Goal: Entertainment & Leisure: Consume media (video, audio)

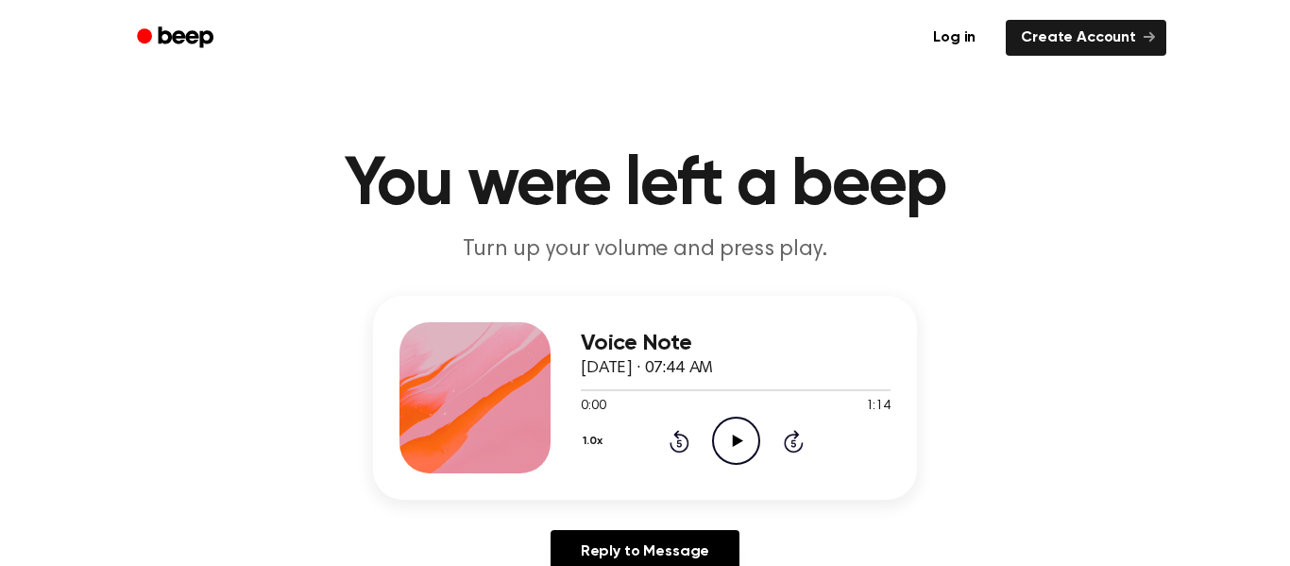
click at [725, 437] on icon "Play Audio" at bounding box center [736, 441] width 48 height 48
click at [788, 445] on icon "Skip 5 seconds" at bounding box center [793, 441] width 21 height 25
click at [687, 440] on icon at bounding box center [680, 441] width 20 height 23
click at [684, 438] on icon "Rewind 5 seconds" at bounding box center [679, 441] width 21 height 25
click at [679, 446] on icon at bounding box center [678, 443] width 5 height 8
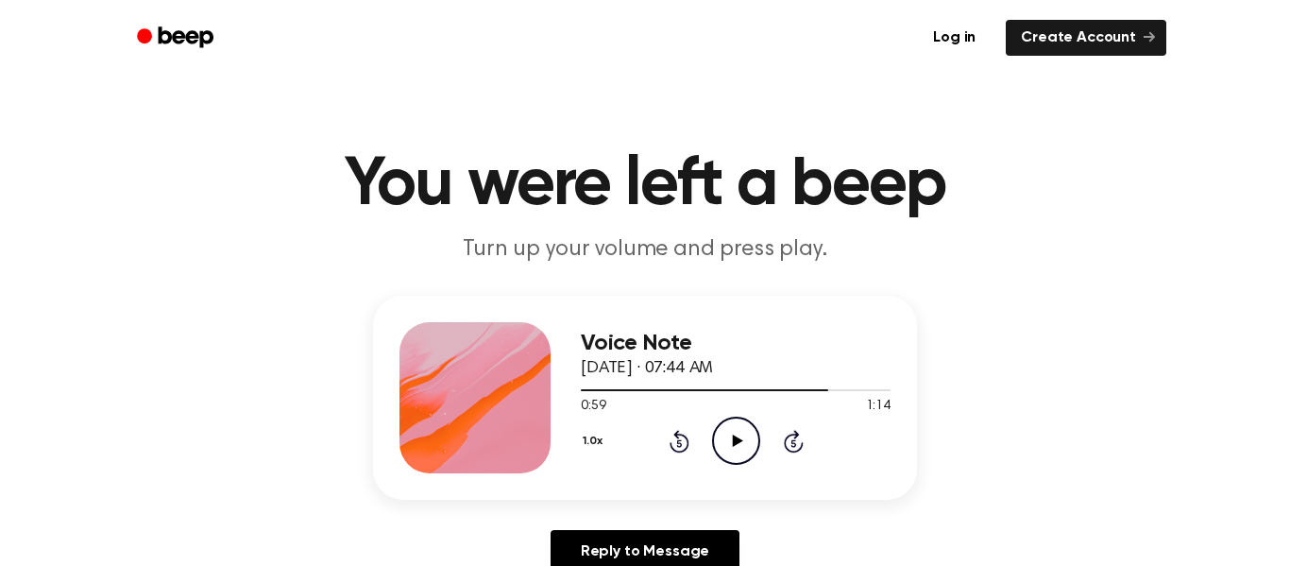
click at [679, 446] on icon at bounding box center [678, 443] width 5 height 8
click at [682, 443] on icon "Rewind 5 seconds" at bounding box center [679, 441] width 21 height 25
click at [719, 443] on icon "Play Audio" at bounding box center [736, 441] width 48 height 48
click at [815, 387] on div at bounding box center [736, 389] width 310 height 15
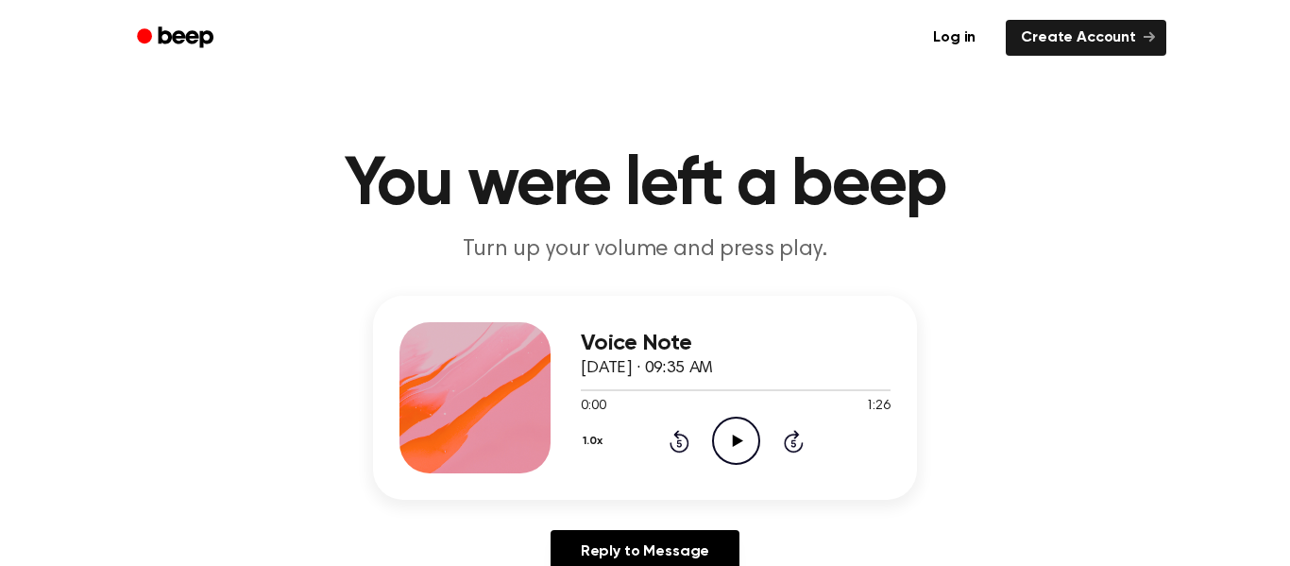
click at [731, 436] on icon "Play Audio" at bounding box center [736, 441] width 48 height 48
click at [792, 441] on icon at bounding box center [793, 443] width 5 height 8
click at [792, 442] on icon at bounding box center [793, 443] width 5 height 8
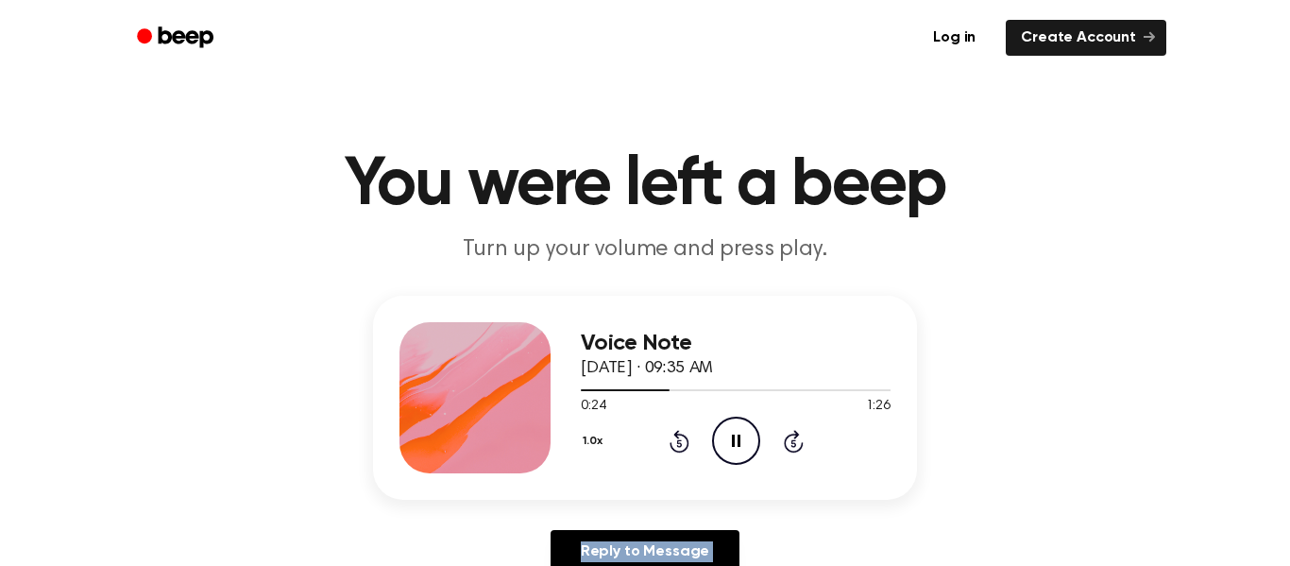
click at [792, 442] on icon at bounding box center [793, 443] width 5 height 8
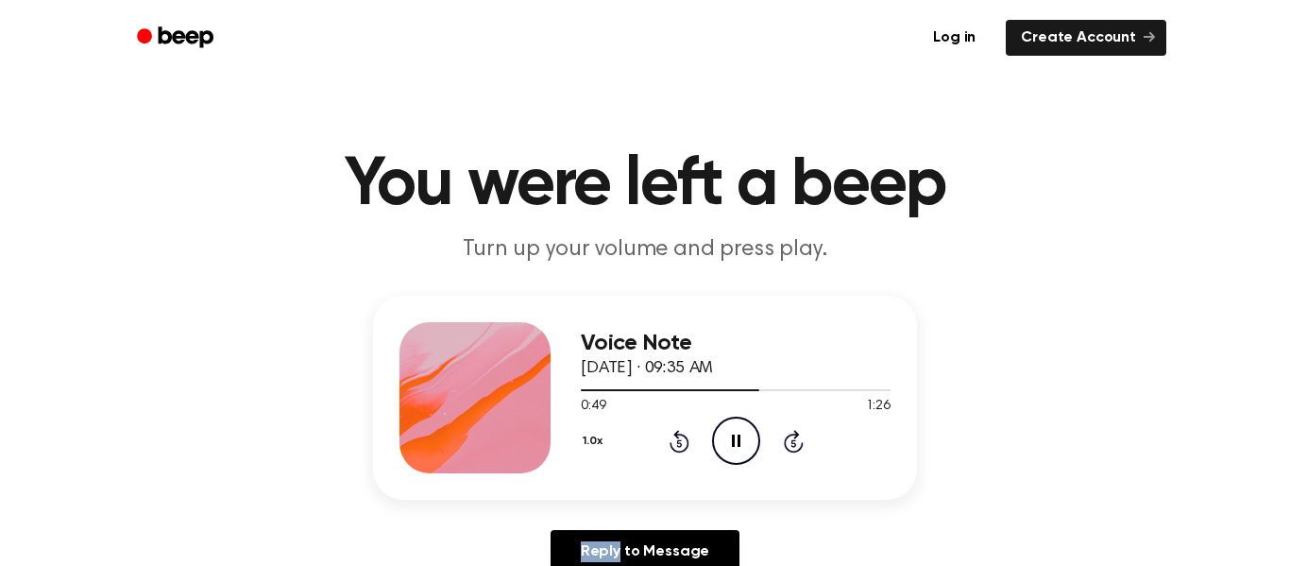
click at [792, 442] on icon at bounding box center [793, 443] width 5 height 8
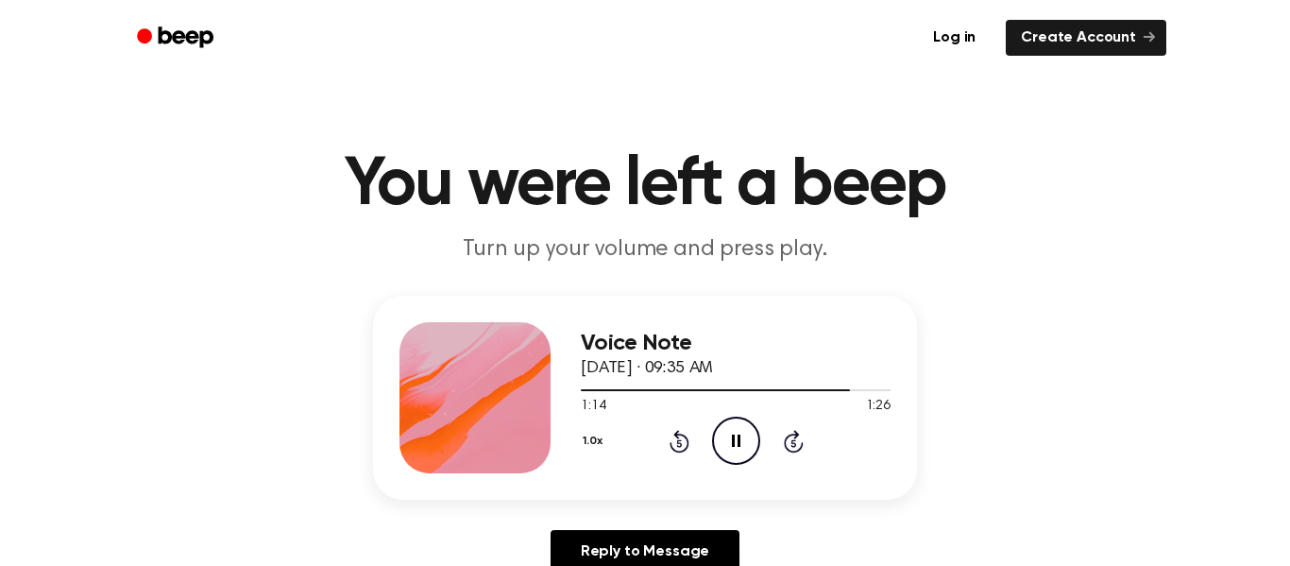
click at [792, 442] on icon at bounding box center [793, 443] width 5 height 8
click at [752, 444] on icon "Play Audio" at bounding box center [736, 441] width 48 height 48
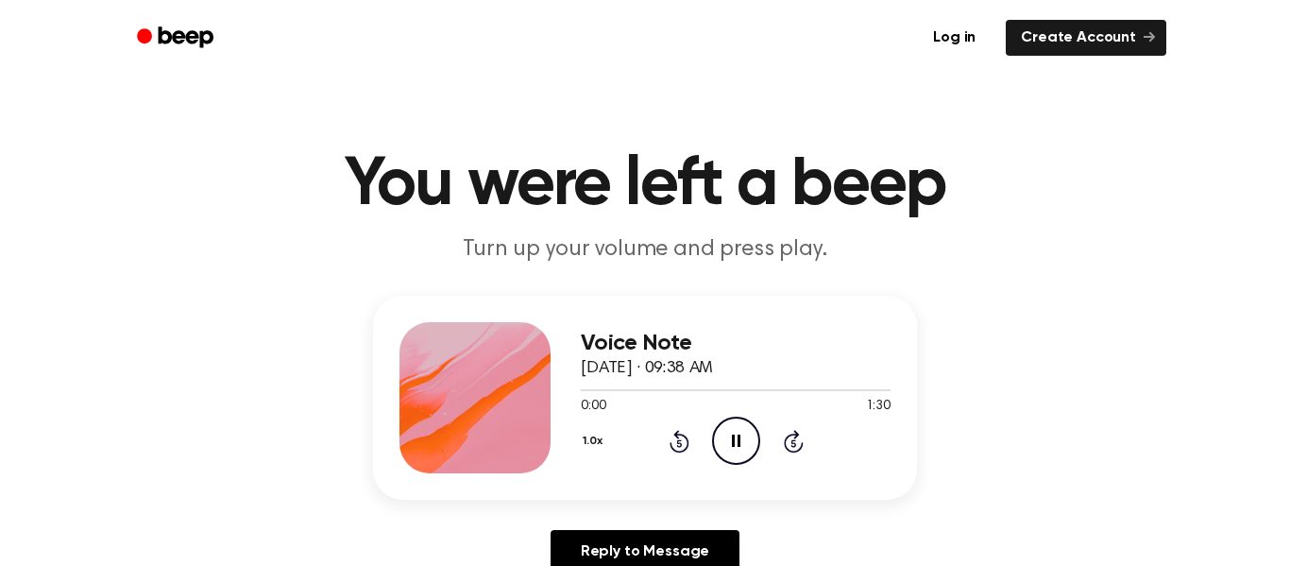
click at [783, 441] on icon "Skip 5 seconds" at bounding box center [793, 441] width 21 height 25
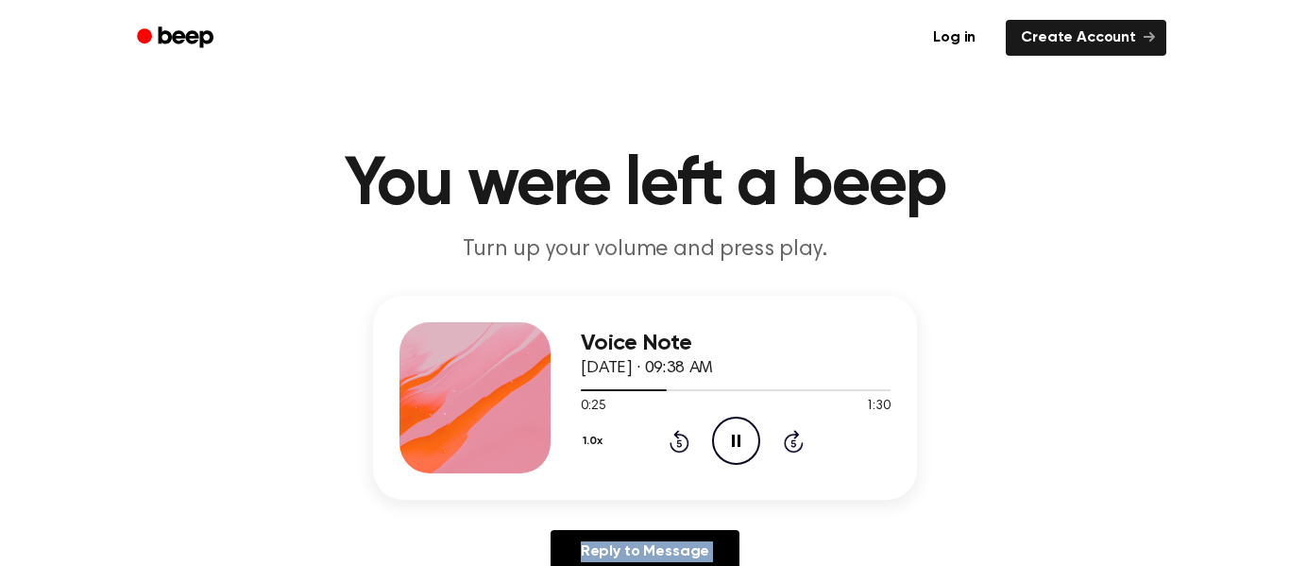
click at [783, 441] on icon "Skip 5 seconds" at bounding box center [793, 441] width 21 height 25
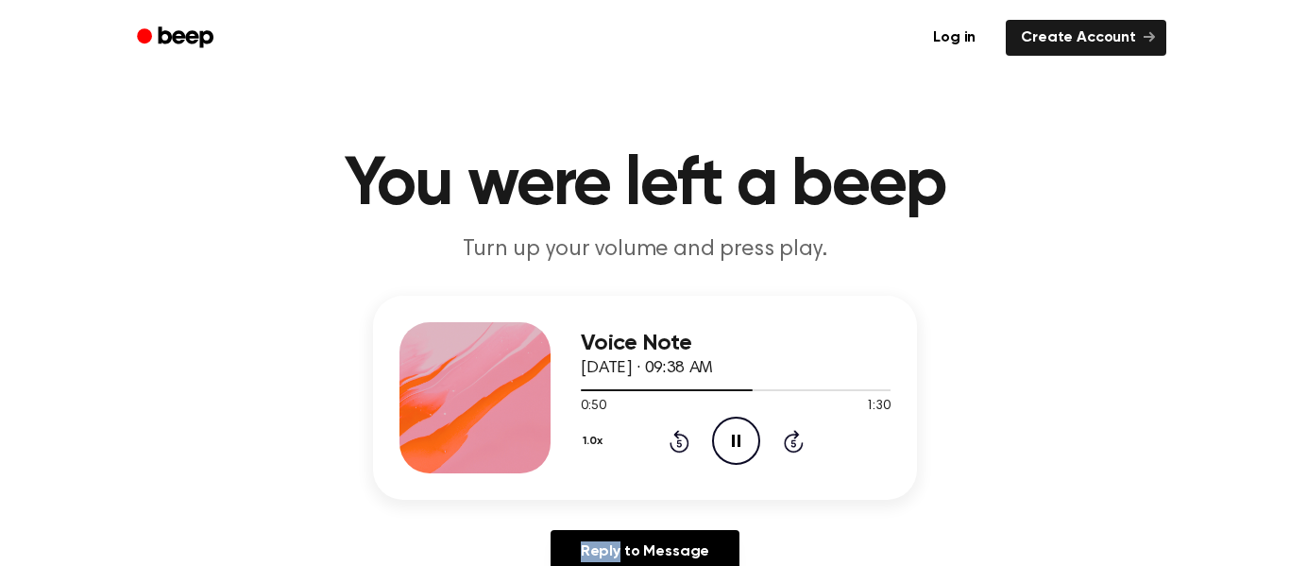
click at [783, 441] on icon "Skip 5 seconds" at bounding box center [793, 441] width 21 height 25
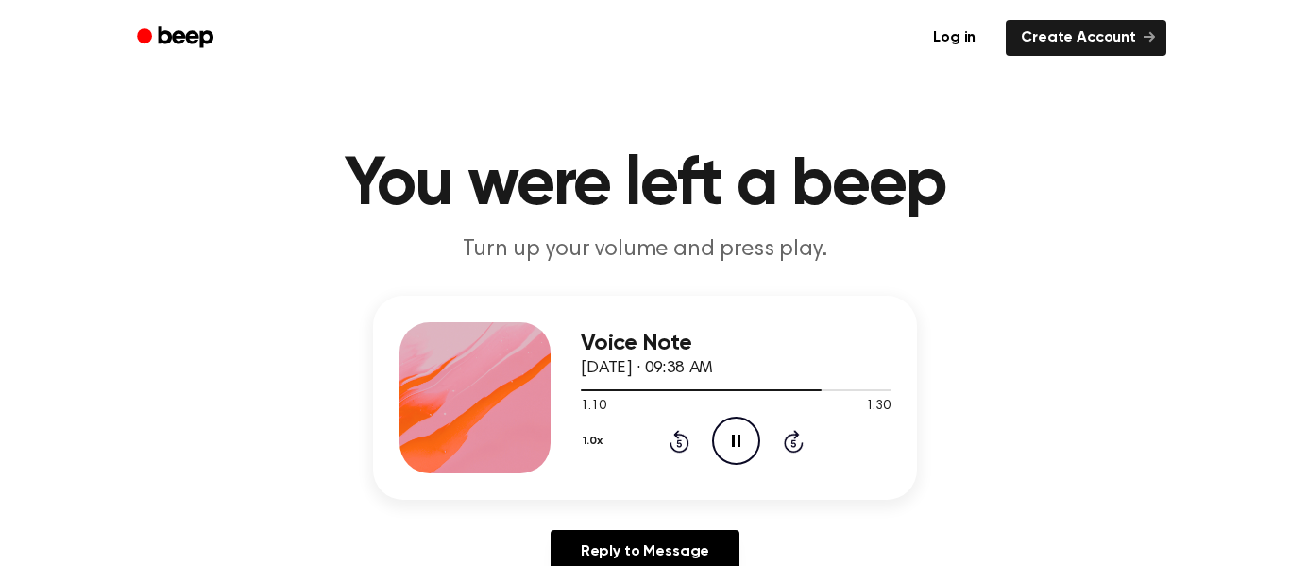
click at [783, 441] on icon "Skip 5 seconds" at bounding box center [793, 441] width 21 height 25
click at [745, 442] on icon "Play Audio" at bounding box center [736, 441] width 48 height 48
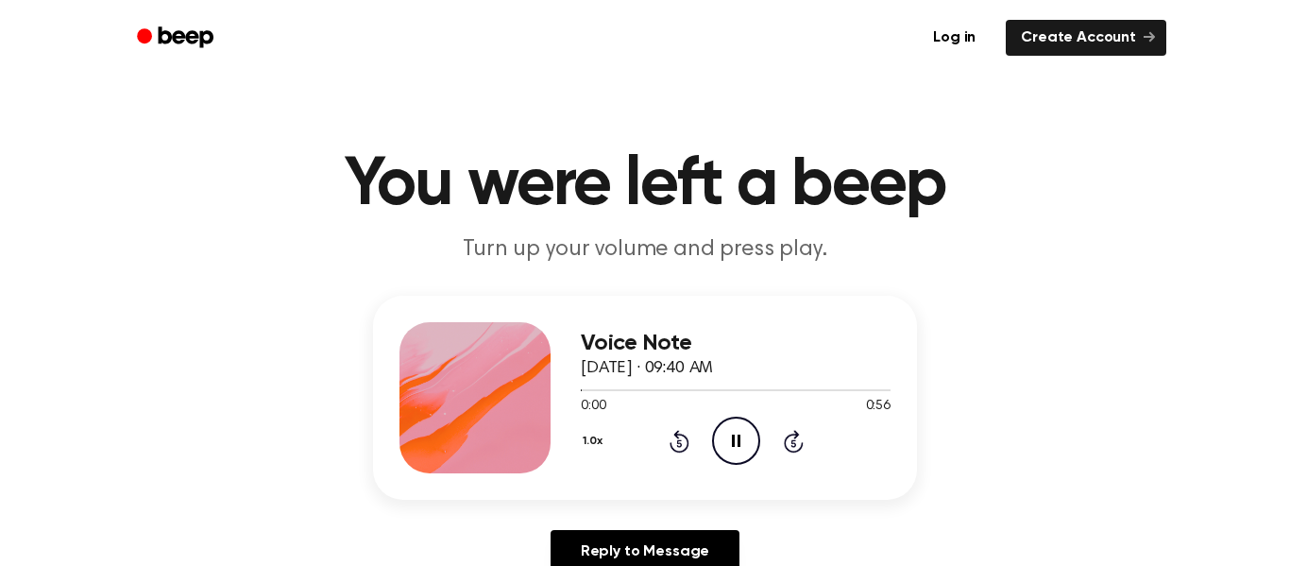
click at [796, 440] on icon "Skip 5 seconds" at bounding box center [793, 441] width 21 height 25
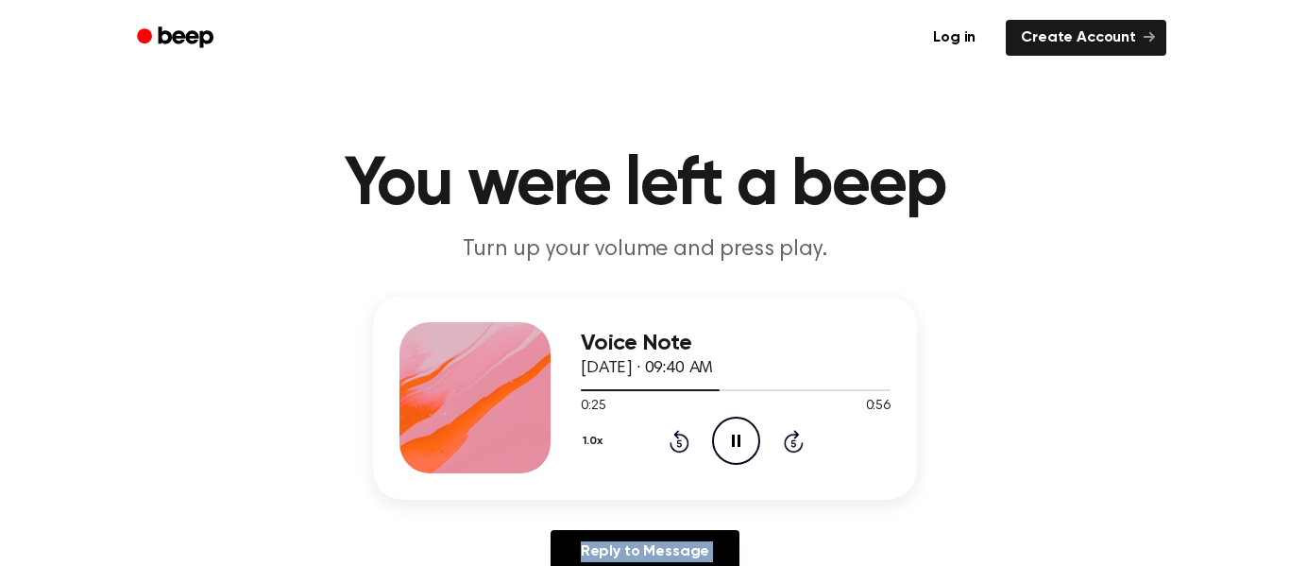
click at [796, 440] on icon "Skip 5 seconds" at bounding box center [793, 441] width 21 height 25
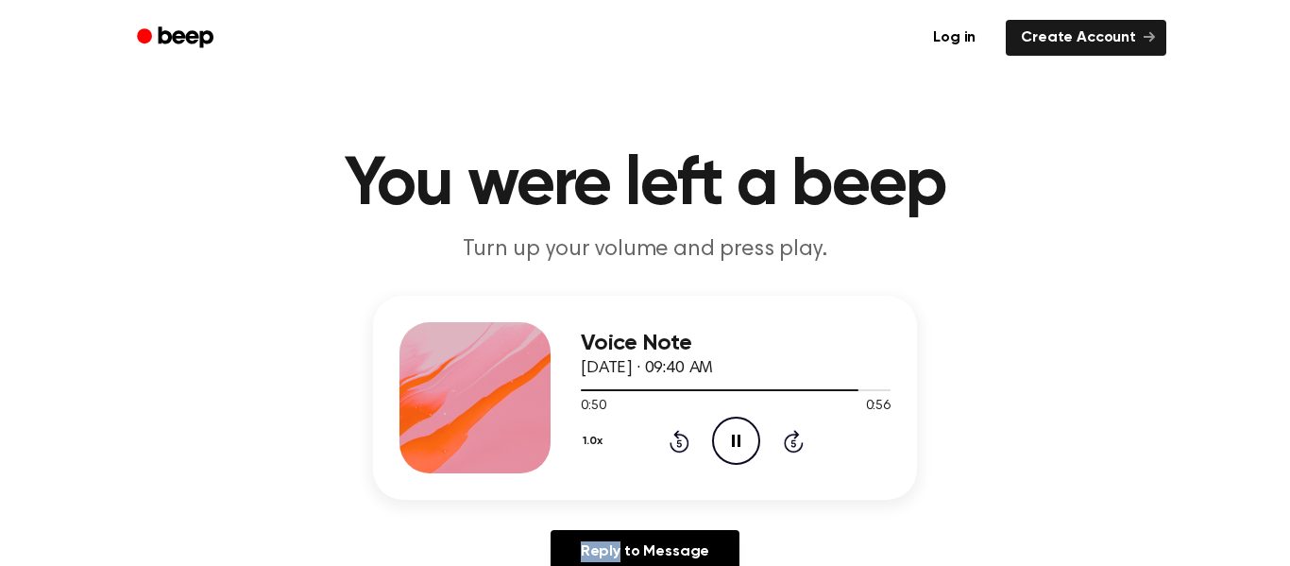
click at [796, 440] on icon "Skip 5 seconds" at bounding box center [793, 441] width 21 height 25
